Goal: Task Accomplishment & Management: Manage account settings

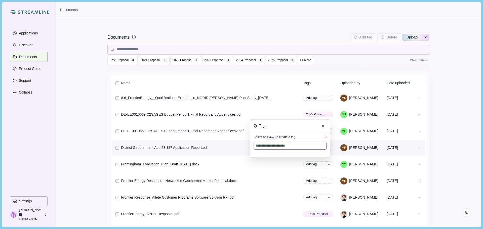
drag, startPoint x: 304, startPoint y: 147, endPoint x: 206, endPoint y: 145, distance: 98.5
click at [206, 145] on tbody "**********" at bounding box center [268, 172] width 313 height 165
type input "***"
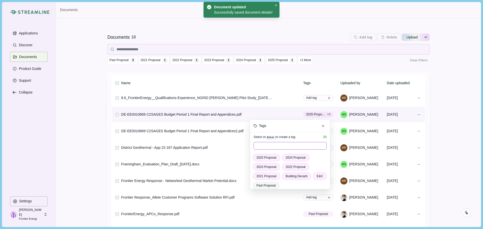
click at [263, 146] on input at bounding box center [289, 146] width 73 height 8
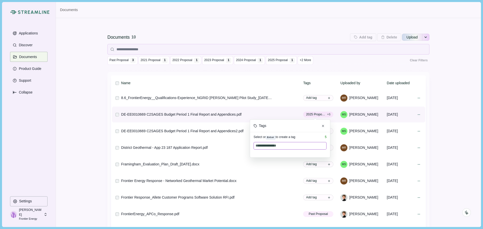
type input "**********"
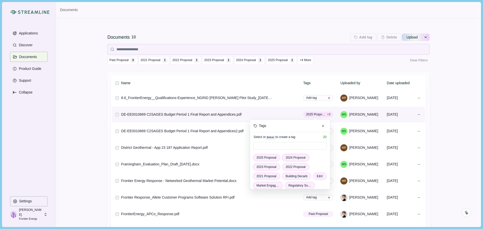
click at [294, 160] on span "2024 Proposal" at bounding box center [295, 157] width 20 height 5
click at [292, 158] on span "2023 Proposal" at bounding box center [295, 157] width 20 height 5
click at [292, 158] on span "2023 Proposal" at bounding box center [293, 157] width 17 height 5
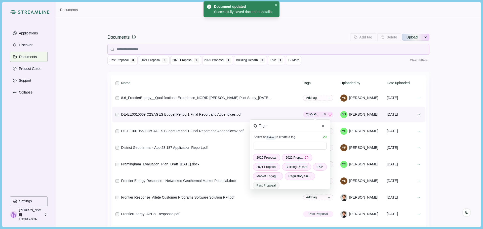
click at [292, 158] on span "2022 Proposal" at bounding box center [293, 157] width 17 height 5
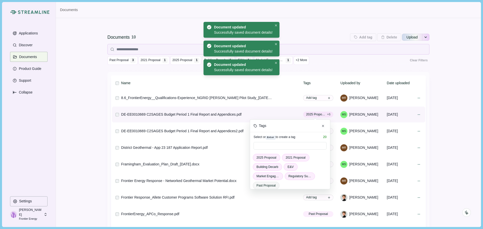
click at [292, 158] on span "2021 Proposal" at bounding box center [295, 157] width 20 height 5
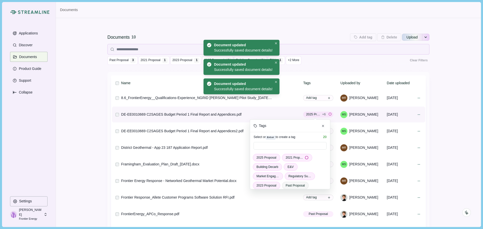
click at [292, 158] on span "2021 Proposal" at bounding box center [293, 157] width 17 height 5
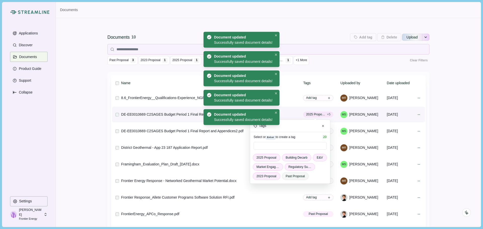
click at [292, 158] on span "Building Decarb" at bounding box center [296, 157] width 22 height 5
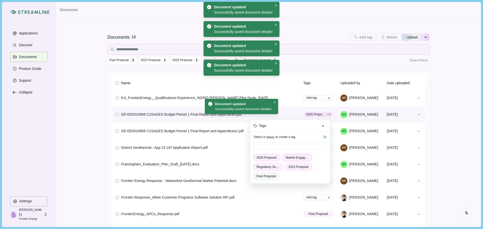
click at [290, 158] on span "Market Engagement" at bounding box center [296, 157] width 23 height 5
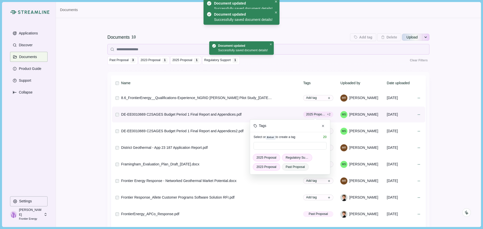
click at [290, 158] on span "Regulatory Support" at bounding box center [296, 157] width 23 height 5
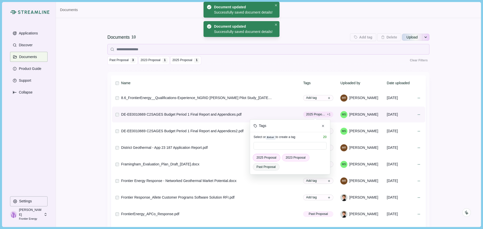
click at [268, 158] on span "2025 Proposal" at bounding box center [266, 157] width 20 height 5
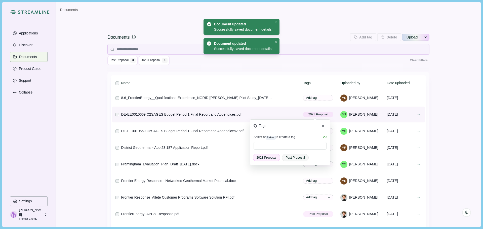
click at [278, 157] on div "2023 Proposal Past Proposal" at bounding box center [290, 159] width 80 height 11
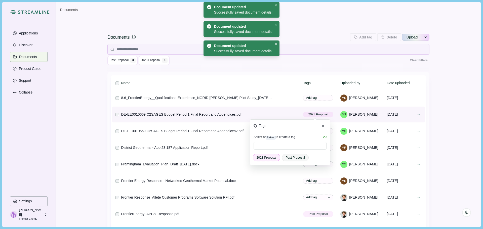
click at [266, 158] on span "2023 Proposal" at bounding box center [266, 157] width 20 height 5
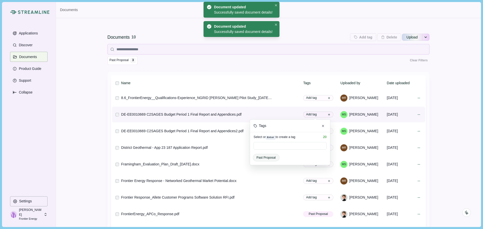
click at [439, 125] on div "Documents 10 Add tag Add tags to 0 selected documents Press Enter to add a new …" at bounding box center [268, 151] width 424 height 267
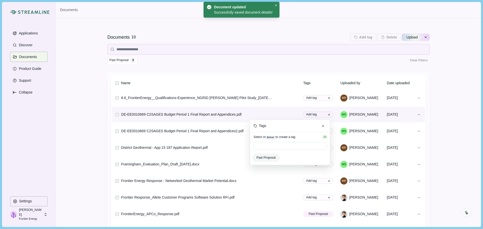
click at [336, 70] on div "Documents 10 Add tag Add tags to 0 selected documents Press Enter to add a new …" at bounding box center [268, 48] width 322 height 46
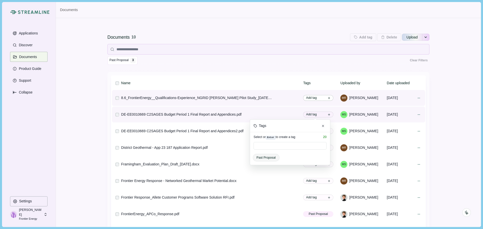
click at [327, 97] on icon at bounding box center [328, 98] width 3 height 3
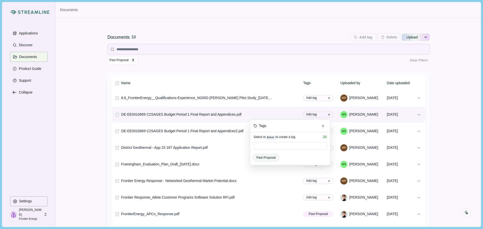
click at [448, 136] on div "Documents 10 Add tag Add tags to 0 selected documents Press Enter to add a new …" at bounding box center [268, 151] width 424 height 267
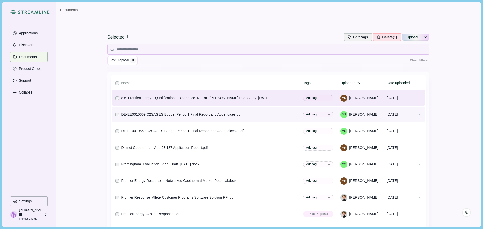
click at [352, 38] on button "Edit tags" at bounding box center [358, 37] width 28 height 8
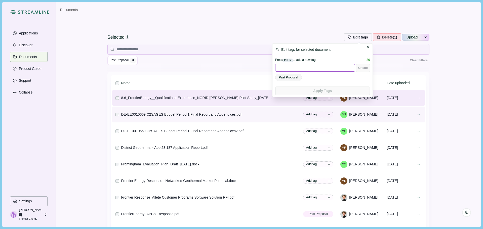
click at [296, 67] on input at bounding box center [315, 68] width 80 height 8
type input "**********"
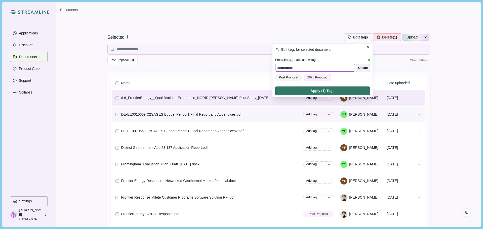
type input "**********"
click at [345, 78] on span "2024 Proposal" at bounding box center [346, 77] width 20 height 5
click at [314, 79] on span "2025 Proposal" at bounding box center [317, 77] width 20 height 5
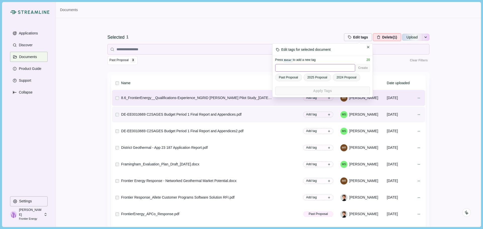
click at [295, 68] on input at bounding box center [315, 68] width 80 height 8
type input "**********"
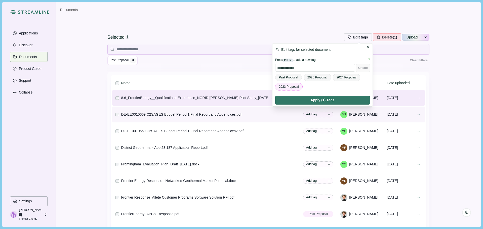
click at [292, 86] on span "2023 Proposal" at bounding box center [289, 86] width 20 height 5
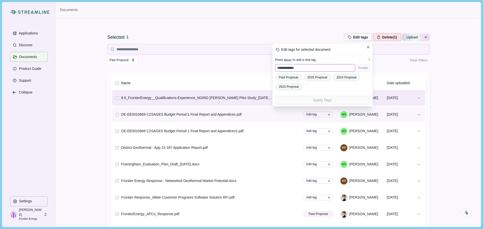
click at [309, 69] on input "**********" at bounding box center [315, 68] width 80 height 8
click at [282, 69] on input "**********" at bounding box center [315, 68] width 80 height 8
type input "**********"
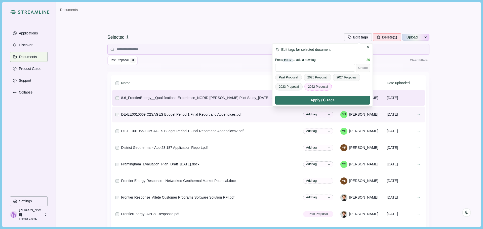
click at [309, 85] on span "2022 Proposal" at bounding box center [318, 86] width 20 height 5
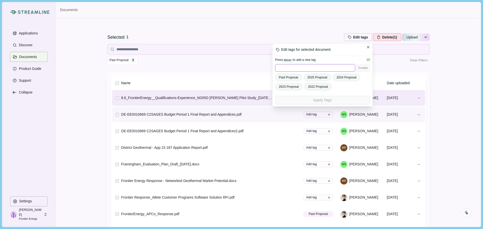
click at [290, 65] on input at bounding box center [315, 68] width 80 height 8
type input "**********"
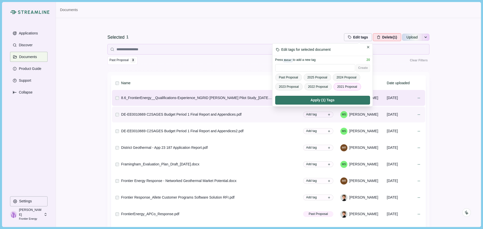
click at [341, 87] on span "2021 Proposal" at bounding box center [347, 86] width 20 height 5
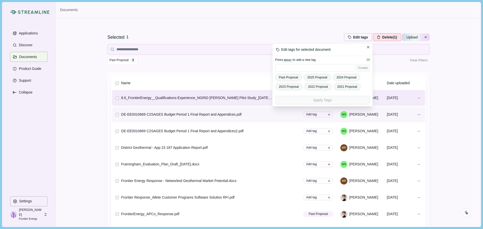
click at [292, 78] on span "Past Proposal" at bounding box center [288, 77] width 19 height 5
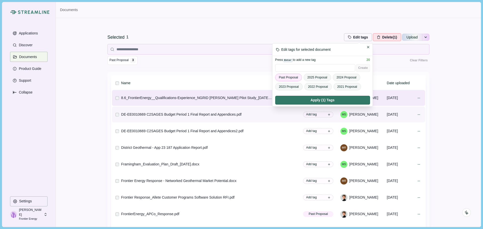
drag, startPoint x: 290, startPoint y: 78, endPoint x: 284, endPoint y: 78, distance: 5.8
click at [284, 78] on span "Past Proposal" at bounding box center [288, 77] width 19 height 5
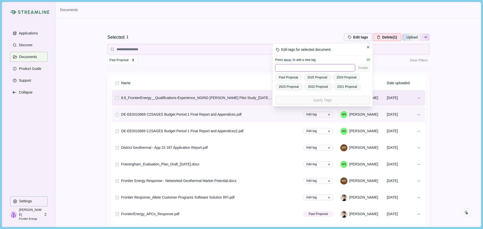
click at [292, 69] on input at bounding box center [315, 68] width 80 height 8
type input "**********"
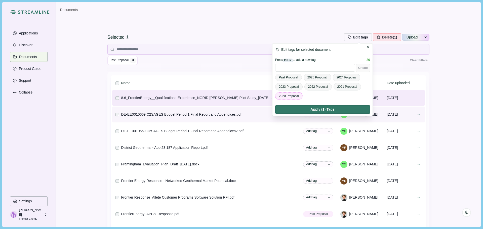
click at [296, 96] on span "2020 Proposal" at bounding box center [289, 96] width 20 height 5
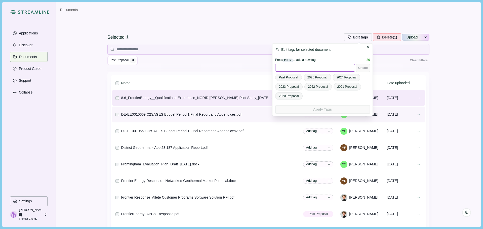
click at [305, 70] on input at bounding box center [315, 68] width 80 height 8
type input "**********"
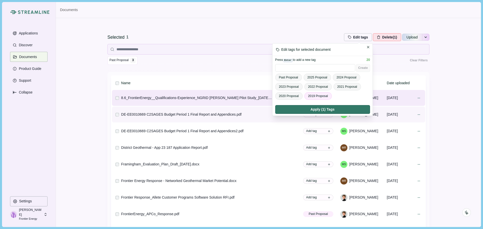
click at [310, 91] on div "Past Proposal 2025 Proposal 2024 Proposal 2023 Proposal 2022 Proposal 2021 Prop…" at bounding box center [322, 89] width 95 height 30
click at [309, 94] on span "2019 Proposal" at bounding box center [318, 96] width 20 height 5
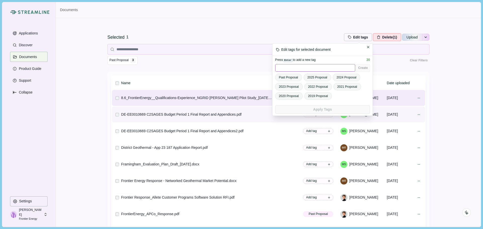
click at [306, 69] on input at bounding box center [315, 68] width 80 height 8
type input "**********"
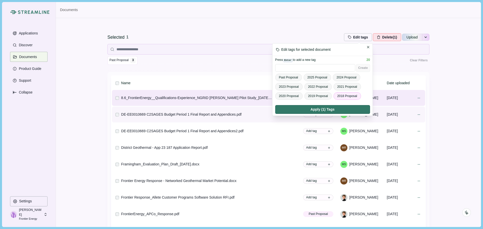
click at [343, 98] on span "2018 Proposal" at bounding box center [347, 96] width 20 height 5
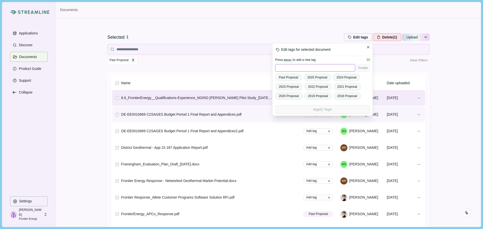
click at [307, 66] on input at bounding box center [315, 68] width 80 height 8
type input "**********"
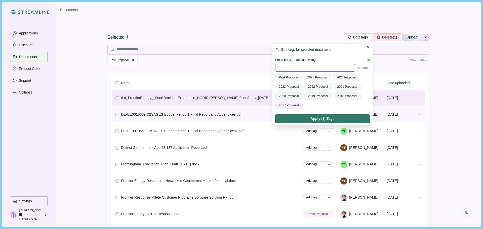
click at [307, 67] on input at bounding box center [315, 68] width 80 height 8
type input "**********"
click at [309, 103] on span "2026 Proposal" at bounding box center [318, 105] width 20 height 5
click at [289, 106] on span "2017 Proposal" at bounding box center [289, 105] width 20 height 5
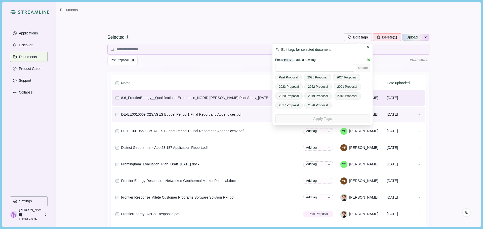
click at [343, 105] on div "Past Proposal 2025 Proposal 2024 Proposal 2023 Proposal 2022 Proposal 2021 Prop…" at bounding box center [322, 93] width 95 height 39
click at [317, 104] on span "2026 Proposal" at bounding box center [318, 105] width 20 height 5
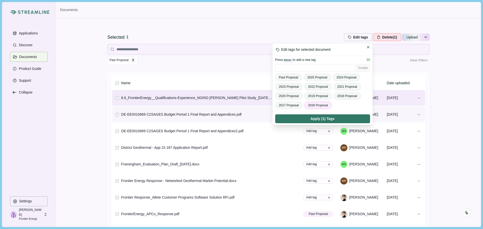
click at [325, 104] on span "2026 Proposal" at bounding box center [318, 105] width 20 height 5
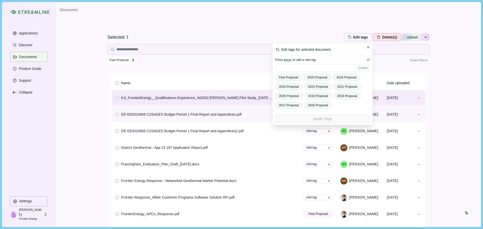
click at [336, 105] on div "Past Proposal 2025 Proposal 2024 Proposal 2023 Proposal 2022 Proposal 2021 Prop…" at bounding box center [322, 93] width 95 height 39
click at [436, 73] on div "Selected 1 Edit tags Edit tags for selected document Press Enter to add a new t…" at bounding box center [268, 151] width 424 height 267
click at [436, 104] on div "Selected 1 Edit tags Edit tags for selected document Press Enter to add a new t…" at bounding box center [268, 151] width 424 height 267
click at [367, 48] on icon "Close" at bounding box center [368, 47] width 2 height 2
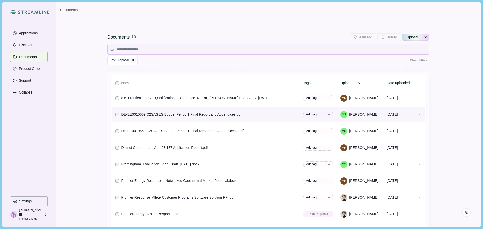
click at [277, 66] on div "Documents 10 Add tag Add tags to 0 selected documents Press Enter to add a new …" at bounding box center [268, 48] width 322 height 46
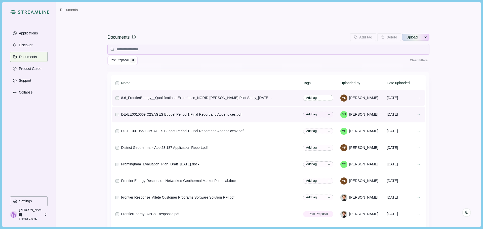
click at [327, 97] on icon at bounding box center [328, 98] width 3 height 3
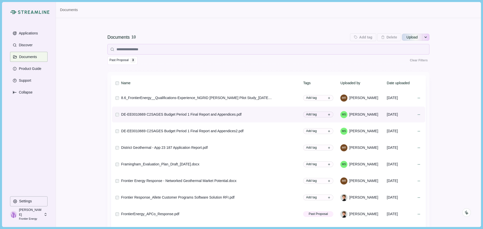
click at [442, 121] on div "Documents 10 Add tag Add tags to 0 selected documents Press Enter to add a new …" at bounding box center [268, 151] width 424 height 267
click at [424, 38] on icon "See more options" at bounding box center [425, 37] width 2 height 1
click at [448, 43] on div "Documents 10 Add tag Add tags to 0 selected documents Press Enter to add a new …" at bounding box center [268, 151] width 424 height 267
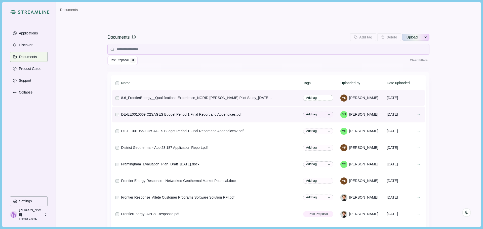
click at [312, 99] on span "Add tag" at bounding box center [318, 98] width 30 height 6
drag, startPoint x: 382, startPoint y: 59, endPoint x: 205, endPoint y: 92, distance: 180.0
click at [381, 59] on div "Past Proposal 3 Clear Filters" at bounding box center [268, 60] width 322 height 9
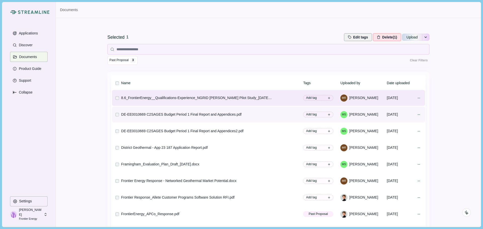
click at [354, 39] on button "Edit tags" at bounding box center [358, 37] width 28 height 8
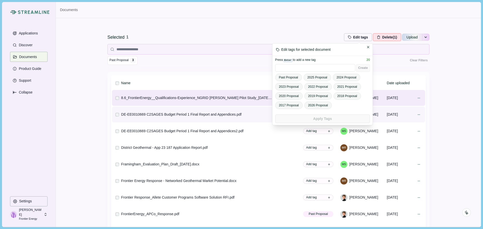
click at [463, 120] on div "Selected 1 Edit tags Edit tags for selected document Press Enter to add a new t…" at bounding box center [268, 151] width 424 height 267
click at [367, 49] on button "Close" at bounding box center [367, 46] width 5 height 5
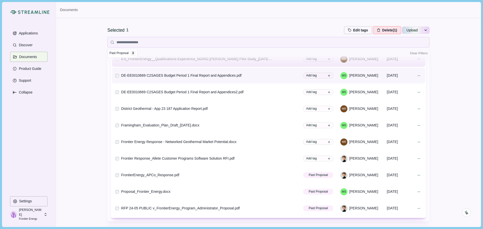
scroll to position [59, 0]
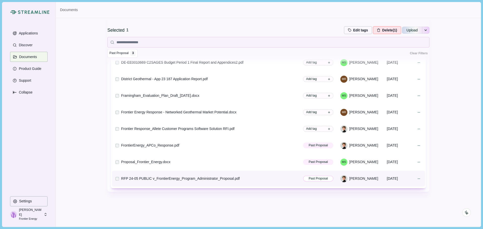
click at [323, 179] on span "Past Proposal" at bounding box center [318, 179] width 30 height 6
click at [268, 166] on span "Past Proposal" at bounding box center [265, 166] width 19 height 5
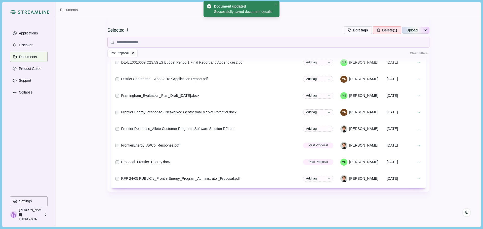
click at [310, 200] on div "Selected 1 Edit tags Edit tags for selected document Press Enter to add a new t…" at bounding box center [268, 96] width 322 height 260
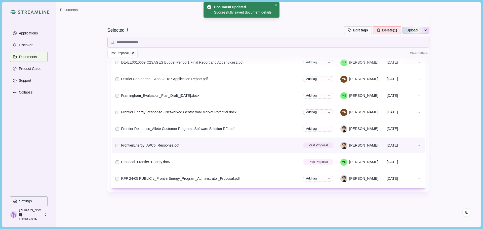
click at [318, 150] on td "Past Proposal Tags Select or Enter to create a tag 20 Past Proposal" at bounding box center [320, 145] width 37 height 16
click at [318, 147] on span "Past Proposal" at bounding box center [317, 145] width 19 height 5
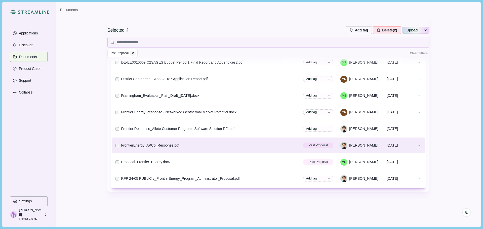
click at [343, 202] on div "Selected 2 Add tag Add tags to 2 selected documents Press Enter to add a new ta…" at bounding box center [268, 96] width 322 height 260
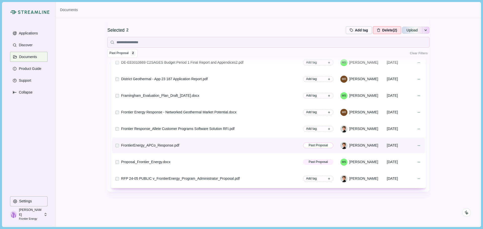
click at [318, 146] on span "Past Proposal" at bounding box center [317, 145] width 19 height 5
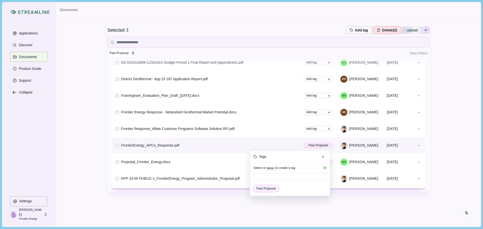
click at [271, 188] on span "Past Proposal" at bounding box center [265, 188] width 19 height 5
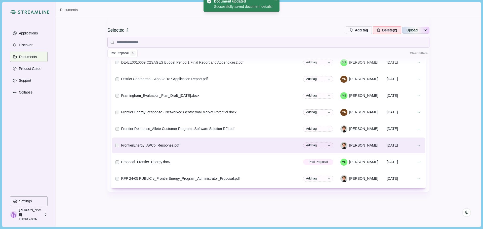
click at [302, 205] on div "Selected 2 Add tag Add tags to 2 selected documents Press Enter to add a new ta…" at bounding box center [268, 96] width 322 height 260
click at [442, 178] on div "Selected 2 Add tag Add tags to 2 selected documents Press Enter to add a new ta…" at bounding box center [268, 92] width 424 height 267
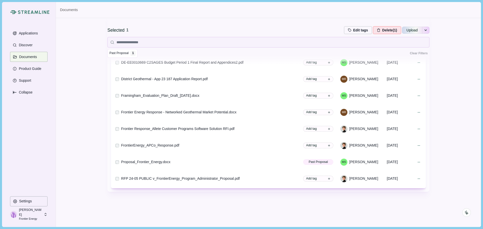
click at [435, 148] on div "Selected 1 Edit tags Edit tags for selected document Press Enter to add a new t…" at bounding box center [268, 92] width 424 height 267
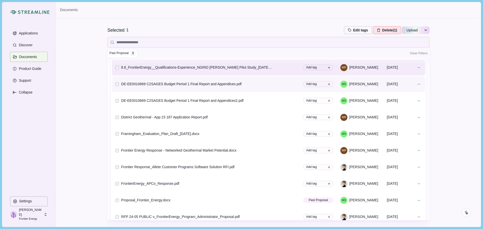
scroll to position [0, 0]
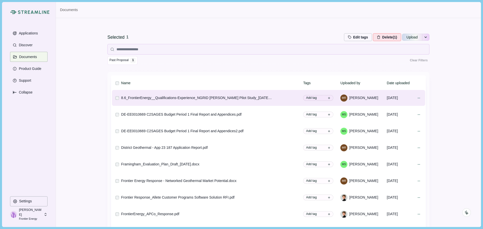
click at [456, 111] on div "Selected 1 Edit tags Edit tags for selected document Press Enter to add a new t…" at bounding box center [268, 151] width 424 height 267
click at [356, 39] on button "Edit tags" at bounding box center [358, 37] width 28 height 8
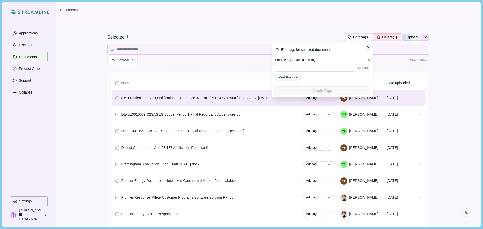
click at [365, 47] on button "Close" at bounding box center [367, 46] width 5 height 5
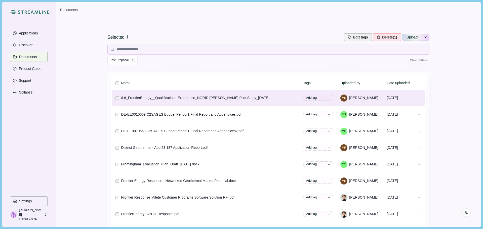
click at [354, 37] on button "Edit tags" at bounding box center [358, 37] width 28 height 8
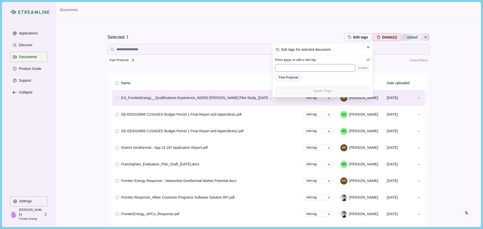
click at [301, 70] on input at bounding box center [315, 68] width 80 height 8
drag, startPoint x: 300, startPoint y: 82, endPoint x: 301, endPoint y: 85, distance: 2.6
click at [300, 83] on div "Past Proposal" at bounding box center [322, 79] width 95 height 11
click at [201, 82] on th "Name" at bounding box center [211, 83] width 182 height 12
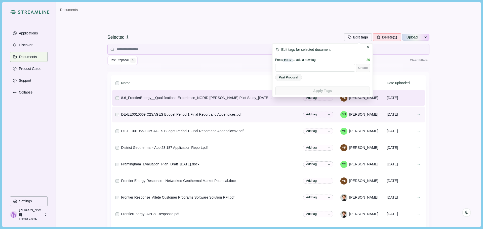
click at [124, 117] on div "DE-EE0010669 C2SAGES Budget Period 1 Final Report and Appendices.pdf" at bounding box center [181, 114] width 120 height 5
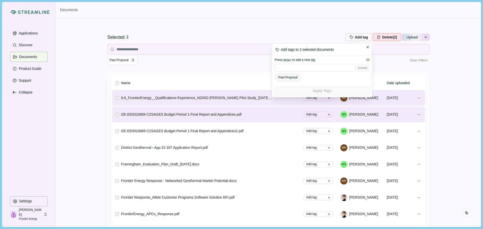
click at [428, 111] on div "Selected 2 Add tag Add tags to 2 selected documents Press Enter to add a new ta…" at bounding box center [268, 151] width 424 height 267
click at [365, 49] on button "Close" at bounding box center [367, 46] width 5 height 5
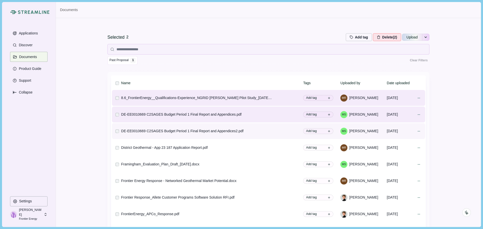
click at [117, 130] on div at bounding box center [117, 131] width 5 height 4
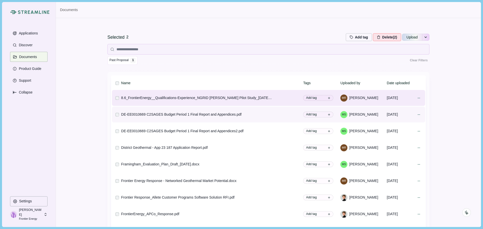
click at [115, 118] on td at bounding box center [116, 115] width 9 height 16
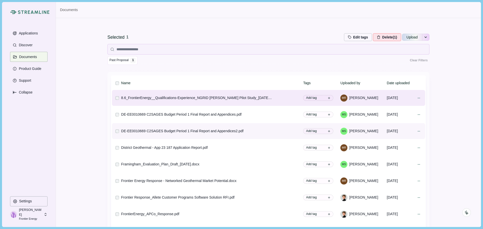
click at [115, 129] on td at bounding box center [116, 131] width 9 height 16
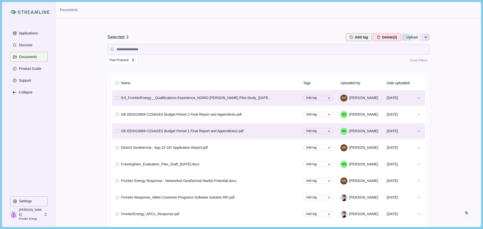
click at [356, 40] on button "Add tag" at bounding box center [358, 37] width 26 height 8
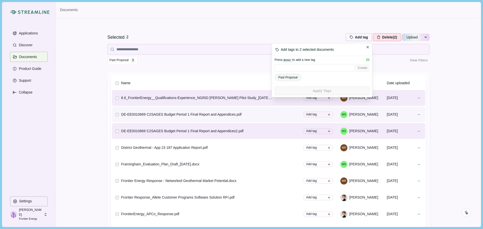
scroll to position [10, 0]
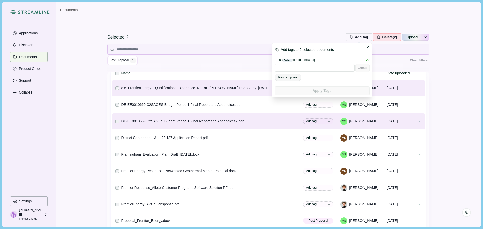
click at [438, 88] on div "Selected 2 Add tag Add tags to 2 selected documents Press Enter to add a new ta…" at bounding box center [268, 151] width 424 height 267
click at [192, 72] on th "Name" at bounding box center [211, 73] width 182 height 12
click at [197, 63] on div "Past Proposal 1 Clear Filters" at bounding box center [268, 60] width 322 height 9
click at [116, 76] on th at bounding box center [116, 73] width 9 height 12
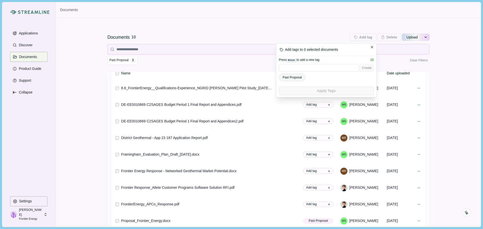
click at [174, 69] on div "Documents 10 Add tag Add tags to 0 selected documents Press Enter to add a new …" at bounding box center [268, 48] width 322 height 46
click at [117, 61] on span "Past Proposal" at bounding box center [118, 60] width 19 height 5
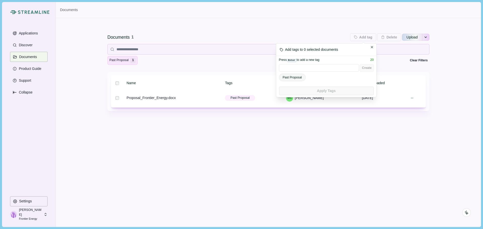
click at [173, 61] on div "Past Proposal 1 Clear Filters" at bounding box center [268, 60] width 322 height 9
click at [123, 63] on button "Past Proposal 1" at bounding box center [122, 60] width 30 height 9
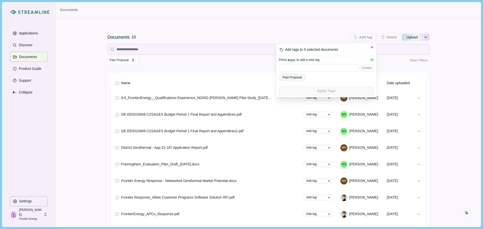
click at [183, 65] on div "Documents 10 Add tag Add tags to 0 selected documents Press Enter to add a new …" at bounding box center [268, 48] width 322 height 46
click at [452, 150] on div "Documents 10 Add tag Add tags to 0 selected documents Press Enter to add a new …" at bounding box center [268, 151] width 424 height 267
click at [370, 49] on button "Close" at bounding box center [371, 46] width 5 height 5
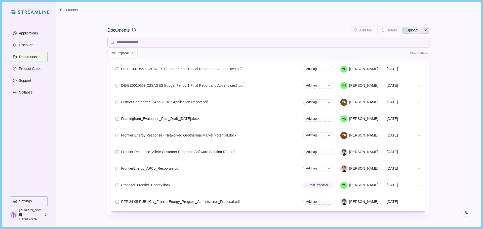
scroll to position [59, 0]
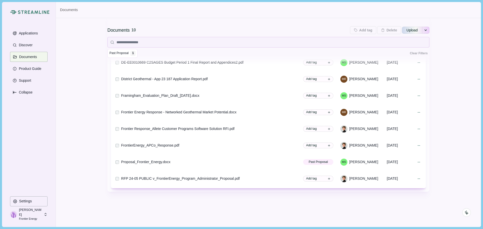
click at [147, 203] on div "Documents 10 Add tag Add tags to 0 selected documents Press Enter to add a new …" at bounding box center [268, 96] width 322 height 260
